Goal: Task Accomplishment & Management: Book appointment/travel/reservation

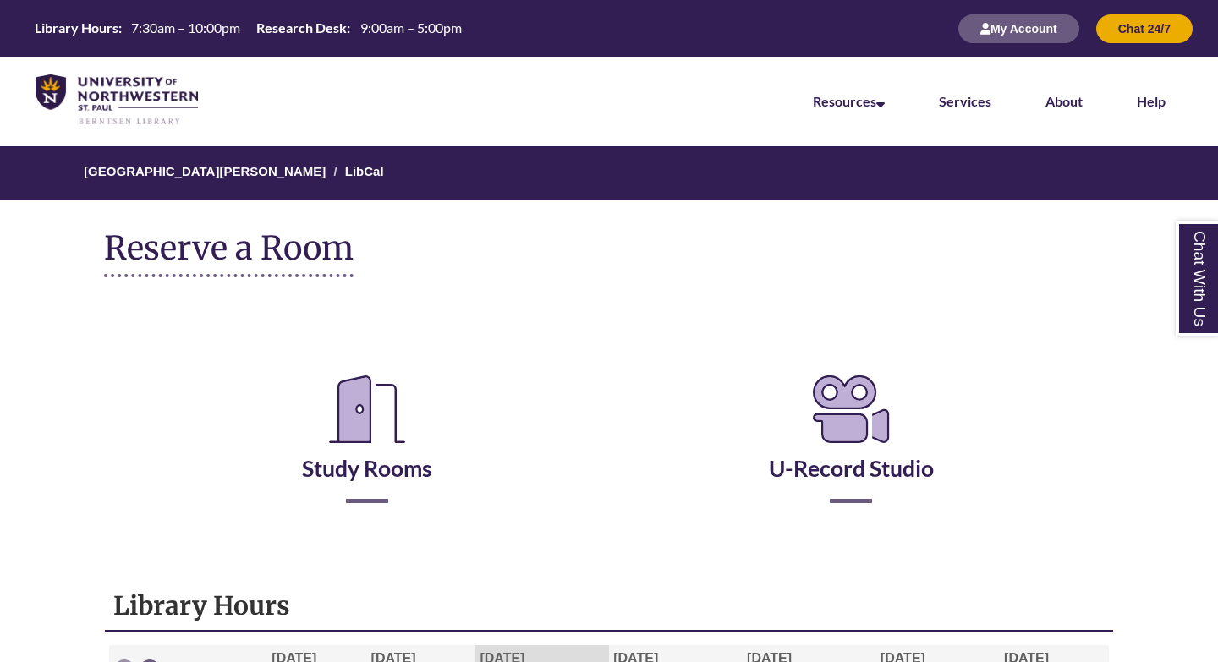
scroll to position [292, 0]
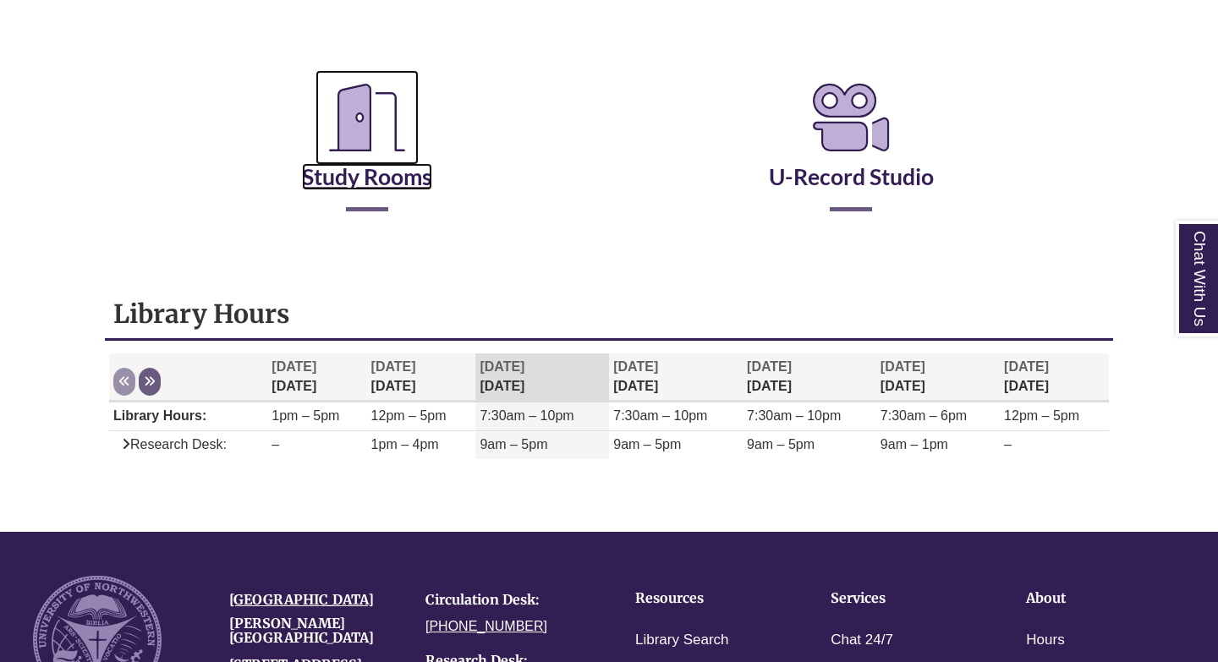
click at [368, 157] on icon "Reserve a Room" at bounding box center [367, 117] width 103 height 95
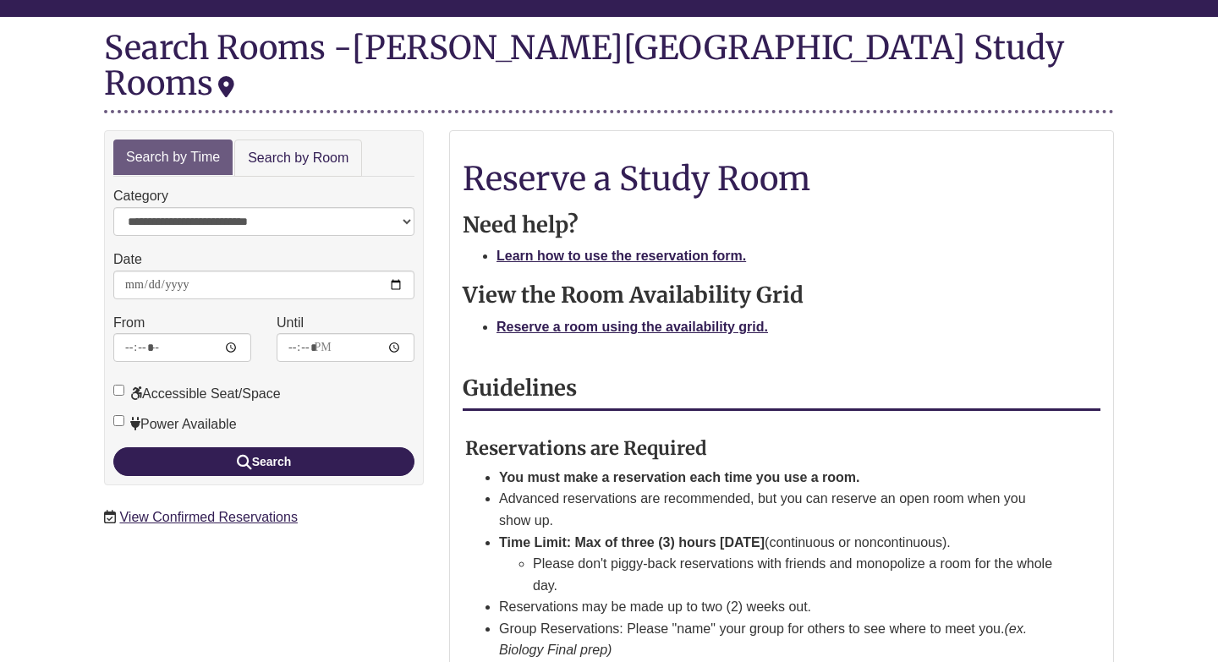
scroll to position [232, 0]
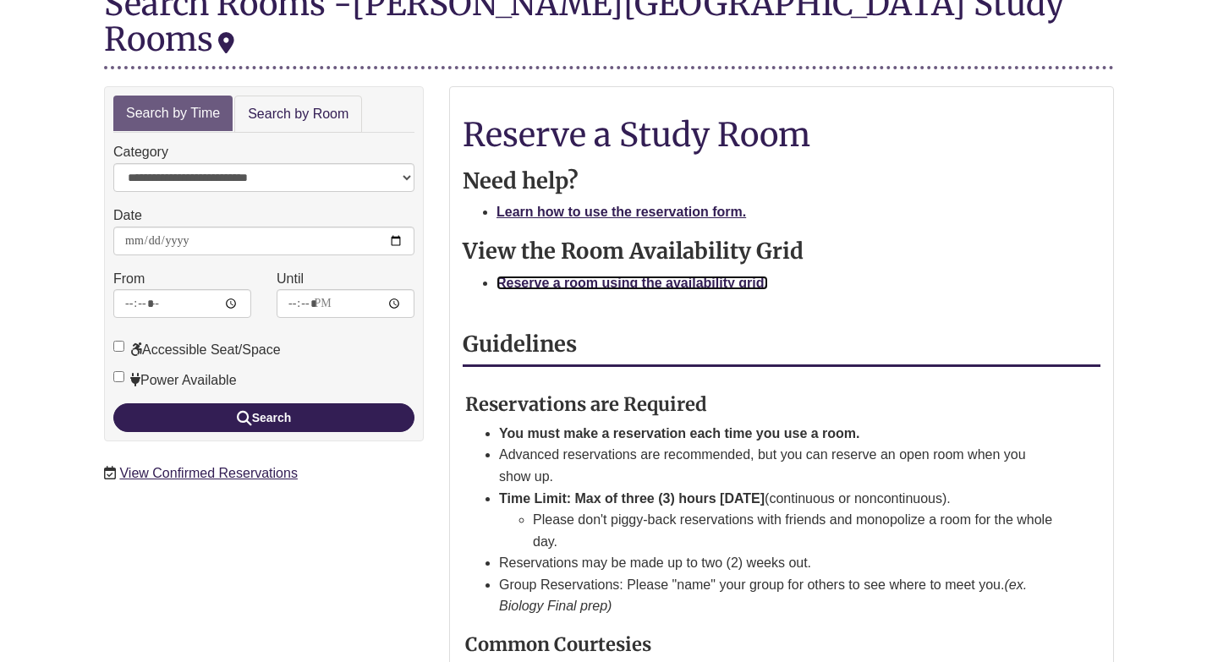
click at [539, 276] on strong "Reserve a room using the availability grid." at bounding box center [633, 283] width 272 height 14
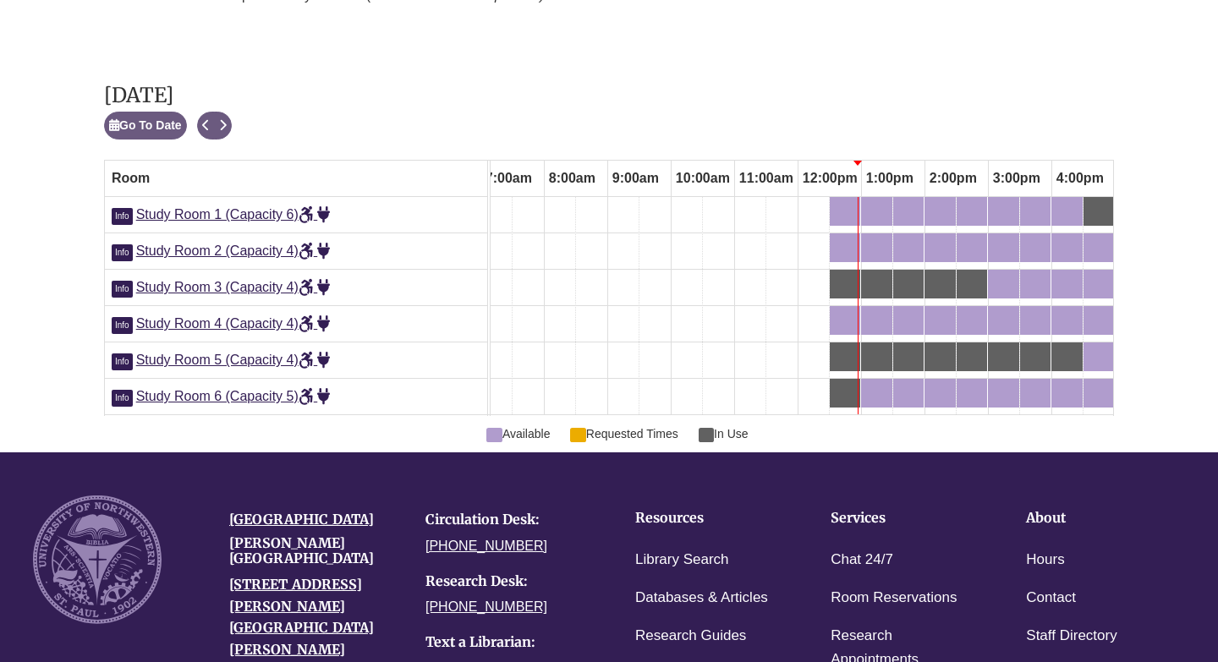
scroll to position [0, 457]
